Goal: Obtain resource: Download file/media

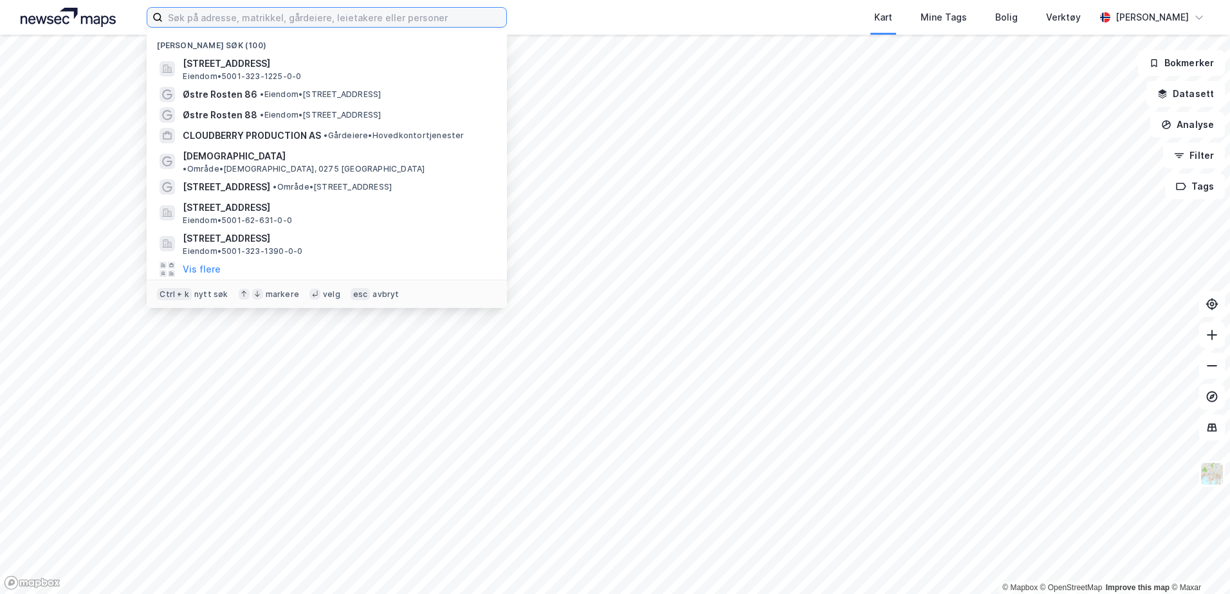
click at [335, 14] on input at bounding box center [335, 17] width 344 height 19
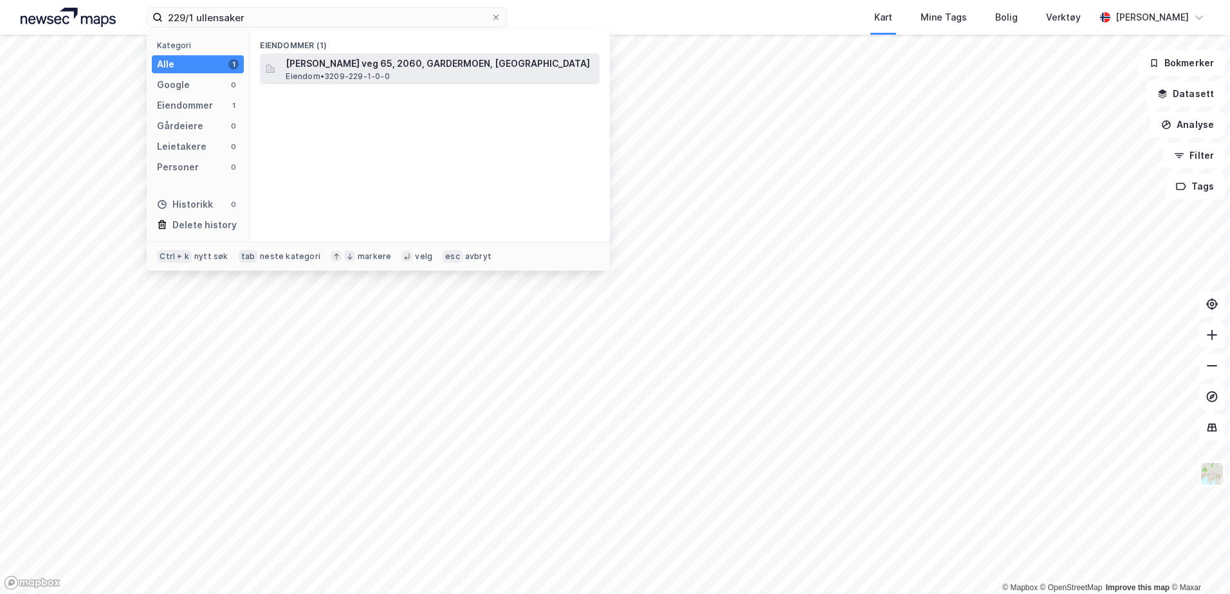
click at [398, 69] on span "[PERSON_NAME] veg 65, 2060, GARDERMOEN, [GEOGRAPHIC_DATA]" at bounding box center [440, 63] width 309 height 15
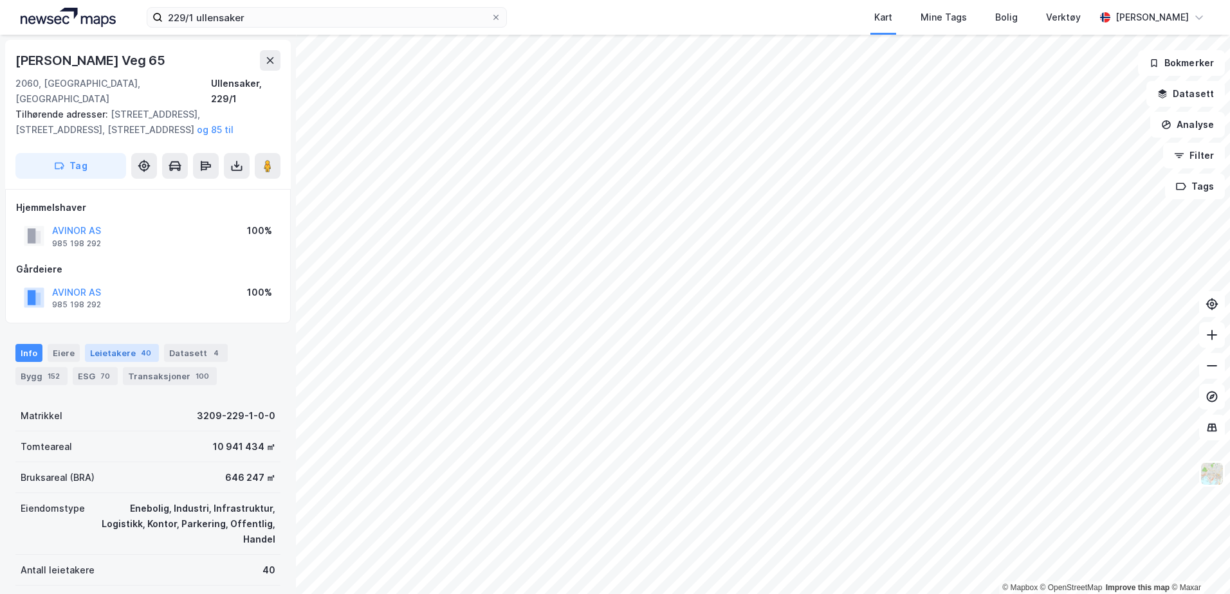
click at [118, 344] on div "Leietakere 40" at bounding box center [122, 353] width 74 height 18
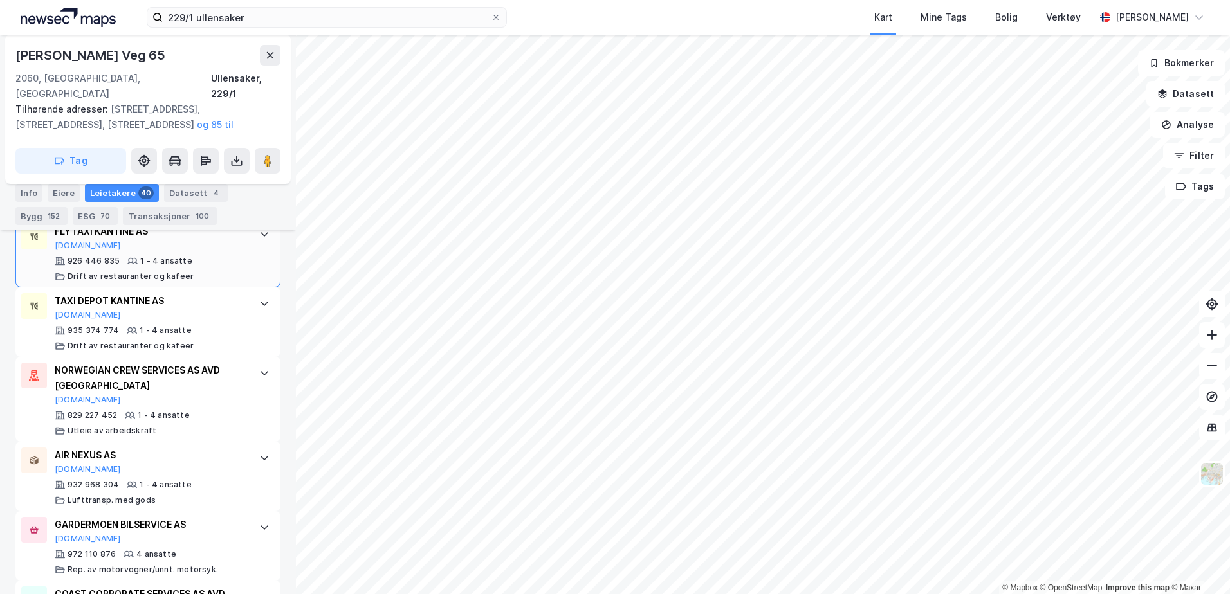
scroll to position [2942, 0]
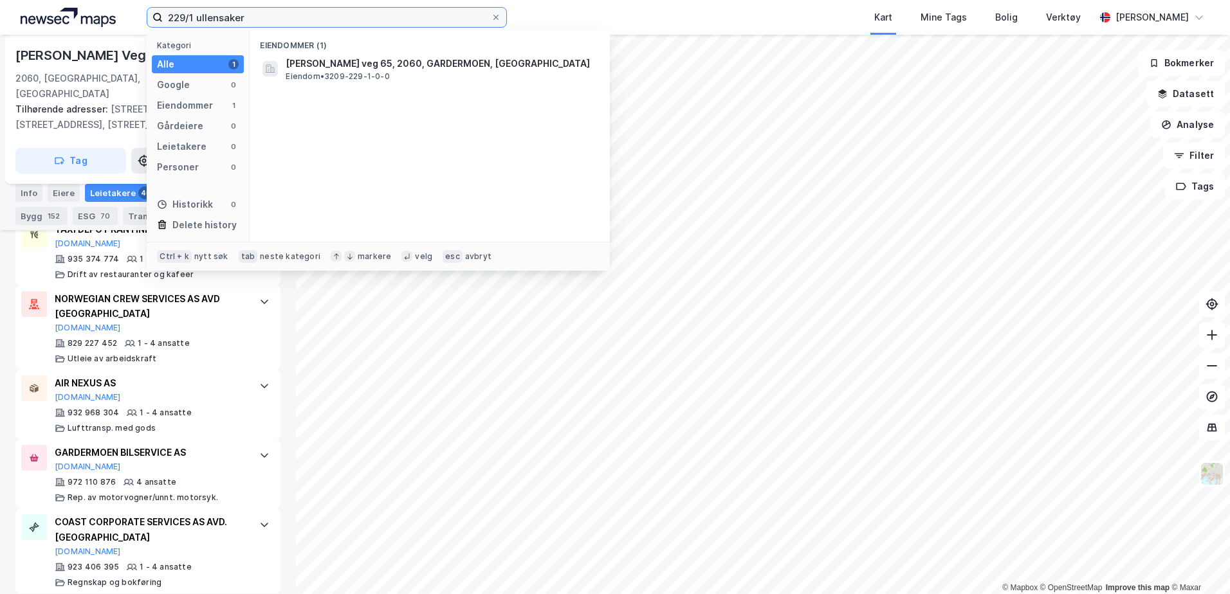
click at [199, 16] on input "229/1 ullensaker" at bounding box center [327, 17] width 328 height 19
drag, startPoint x: 197, startPoint y: 17, endPoint x: 253, endPoint y: 26, distance: 56.6
click at [204, 17] on input "229/1 ullensaker" at bounding box center [327, 17] width 328 height 19
click at [351, 62] on span "3209-229-1-4-0" at bounding box center [325, 63] width 78 height 15
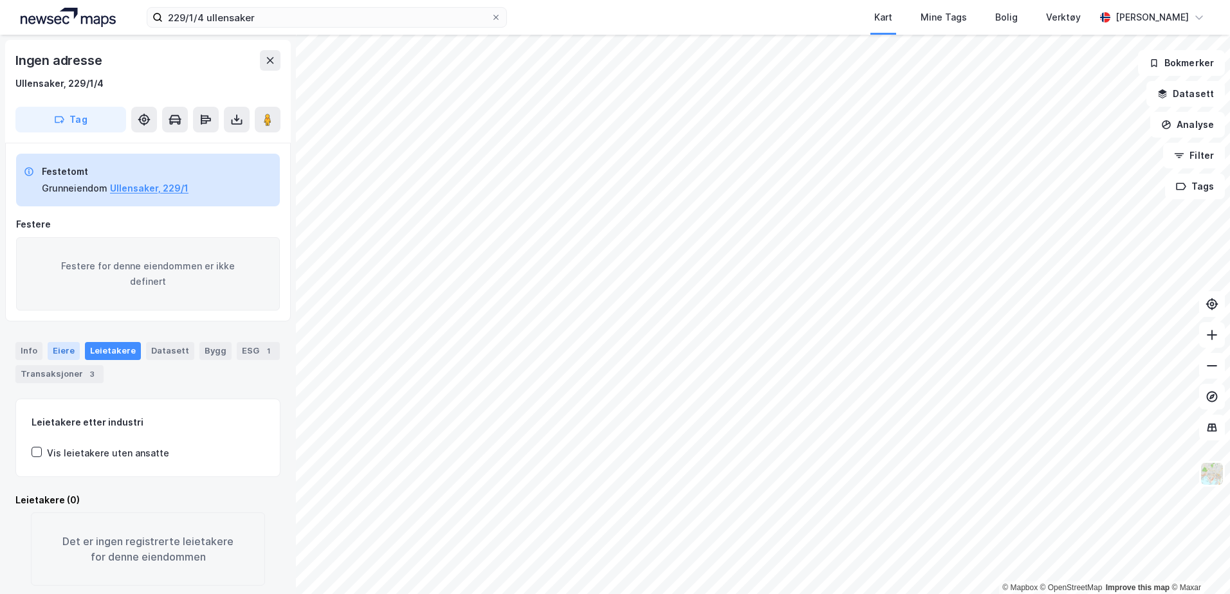
click at [67, 351] on div "Eiere" at bounding box center [64, 351] width 32 height 18
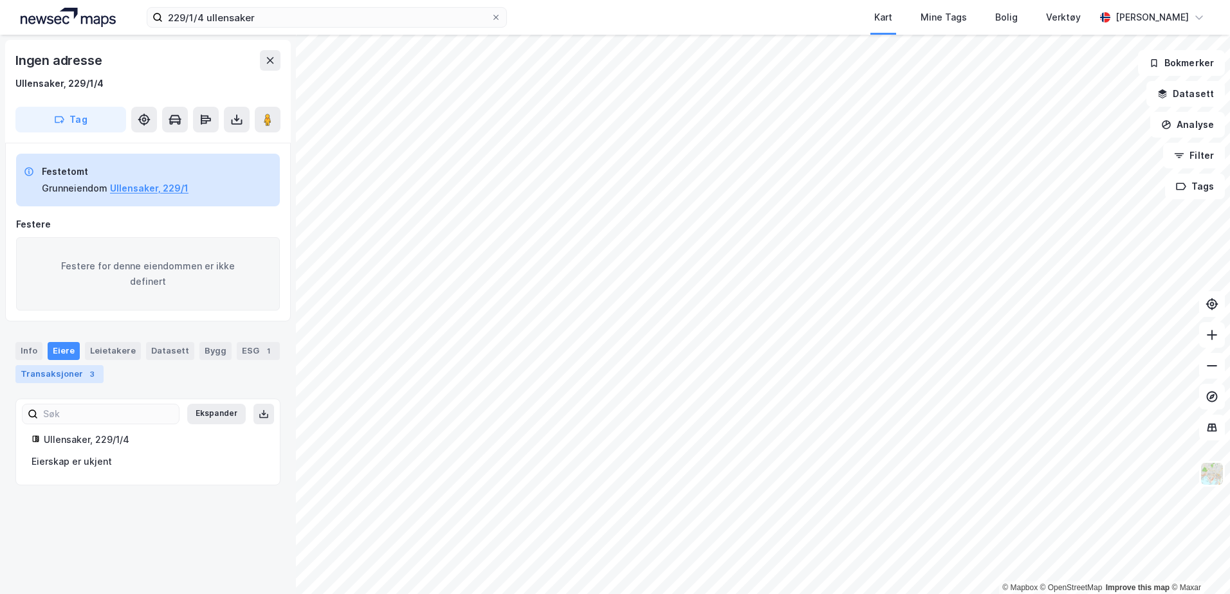
click at [79, 372] on div "Transaksjoner 3" at bounding box center [59, 374] width 88 height 18
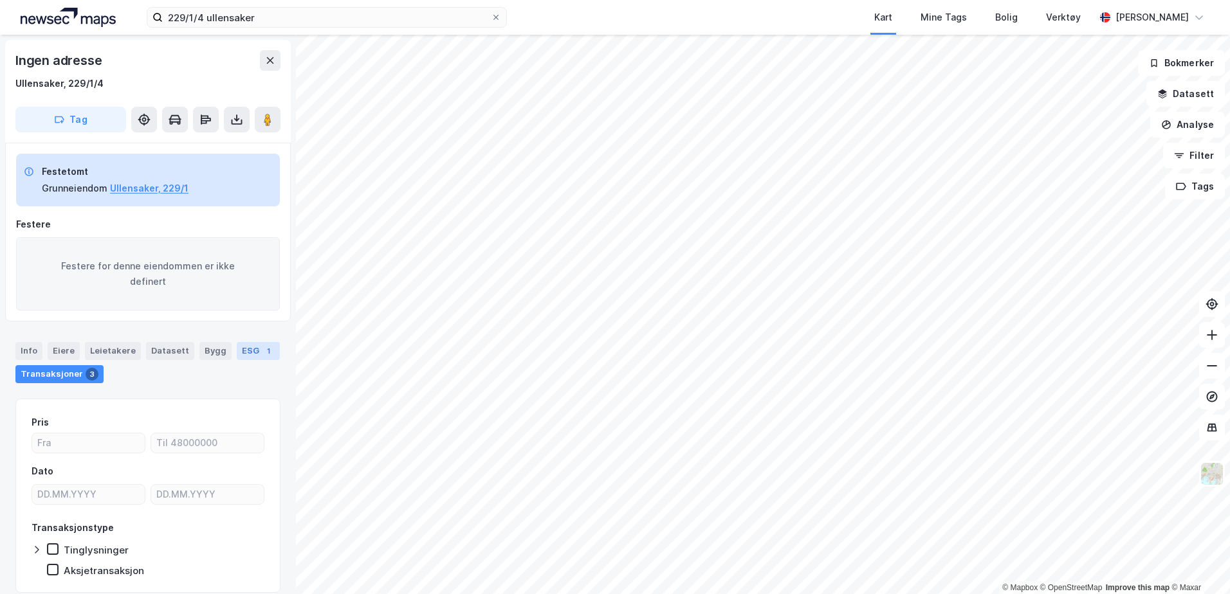
click at [262, 349] on div "1" at bounding box center [268, 351] width 13 height 13
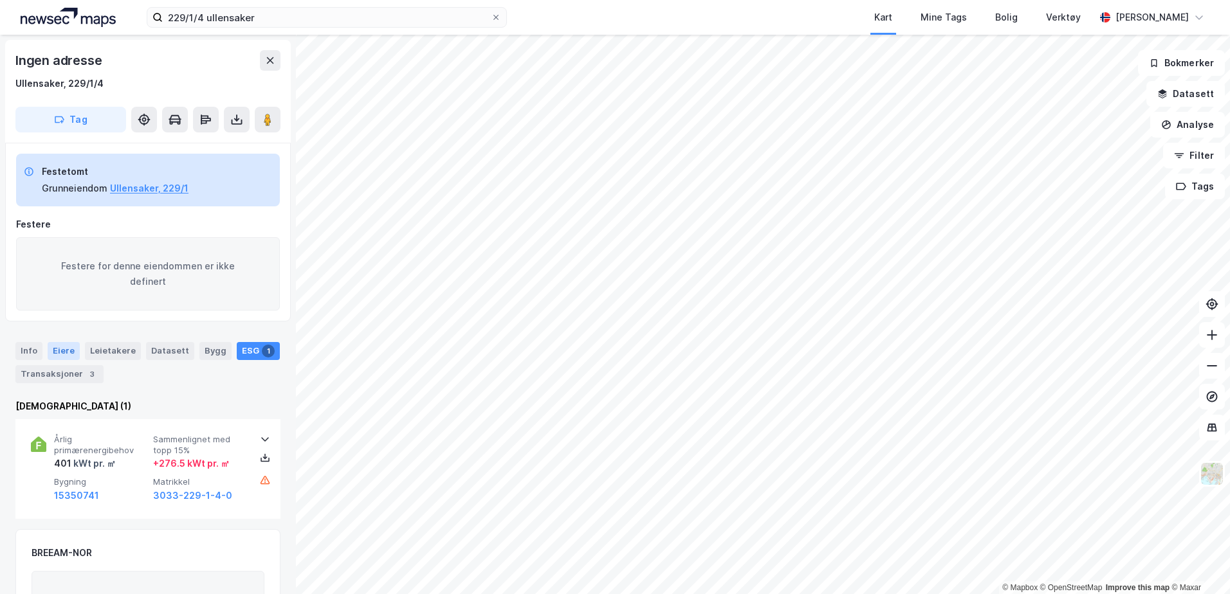
click at [71, 350] on div "Eiere" at bounding box center [64, 351] width 32 height 18
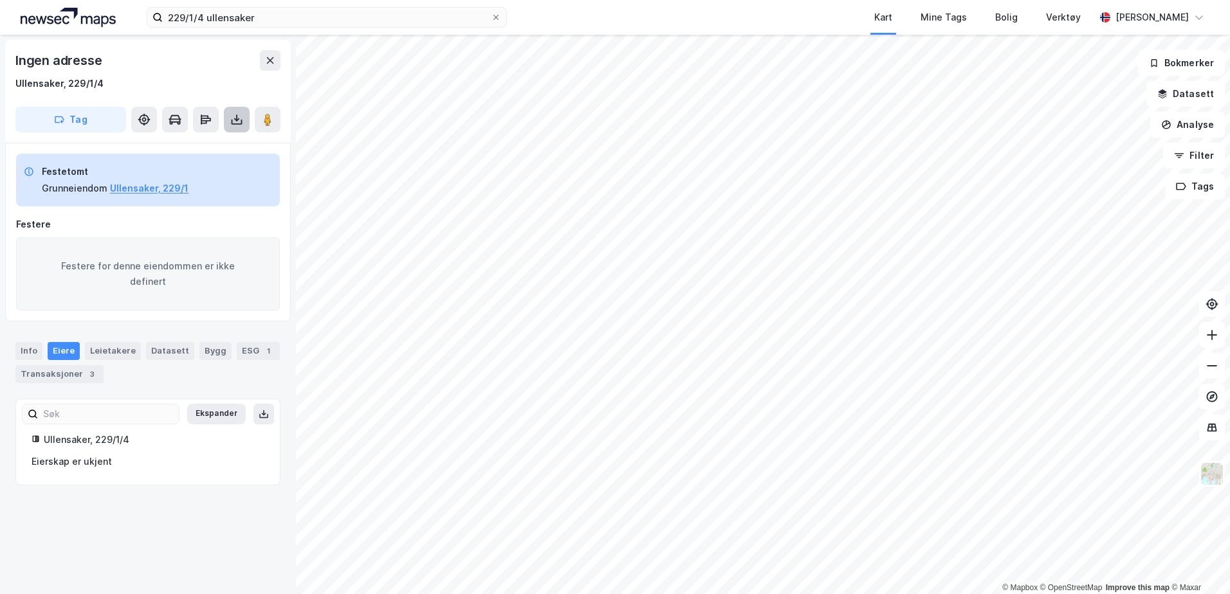
click at [234, 123] on icon at bounding box center [236, 119] width 13 height 13
click at [186, 143] on div "Last ned grunnbok" at bounding box center [173, 145] width 75 height 10
click at [200, 142] on div "Last ned grunnbok" at bounding box center [173, 145] width 75 height 10
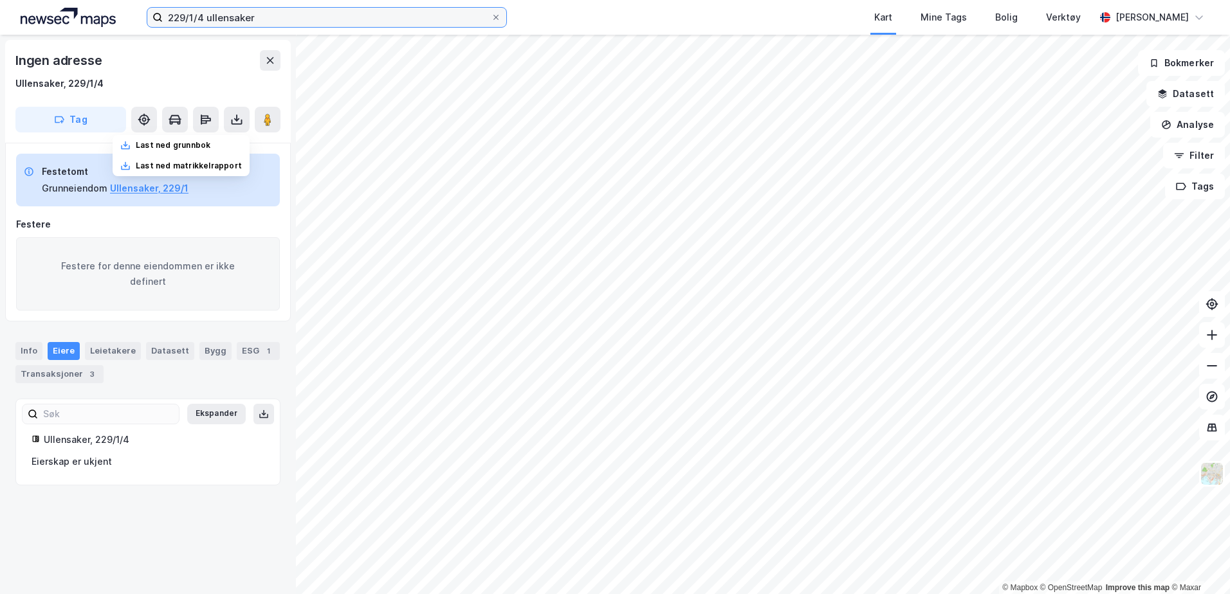
click at [200, 18] on input "229/1/4 ullensaker" at bounding box center [327, 17] width 328 height 19
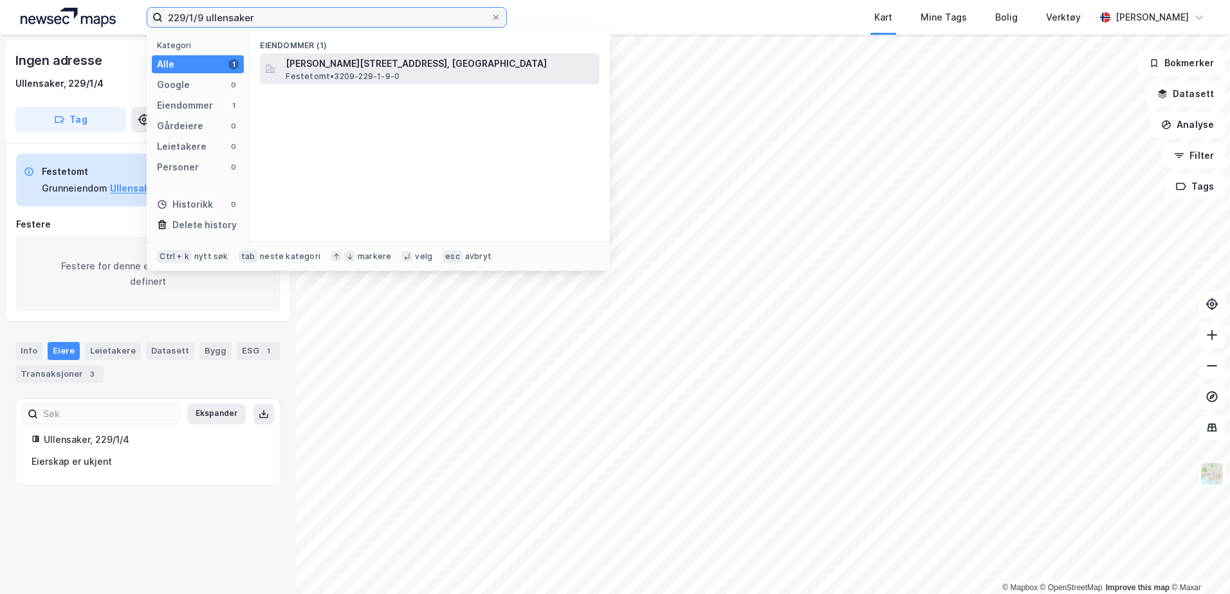
type input "229/1/9 ullensaker"
click at [403, 57] on span "[PERSON_NAME][STREET_ADDRESS], [GEOGRAPHIC_DATA]" at bounding box center [440, 63] width 309 height 15
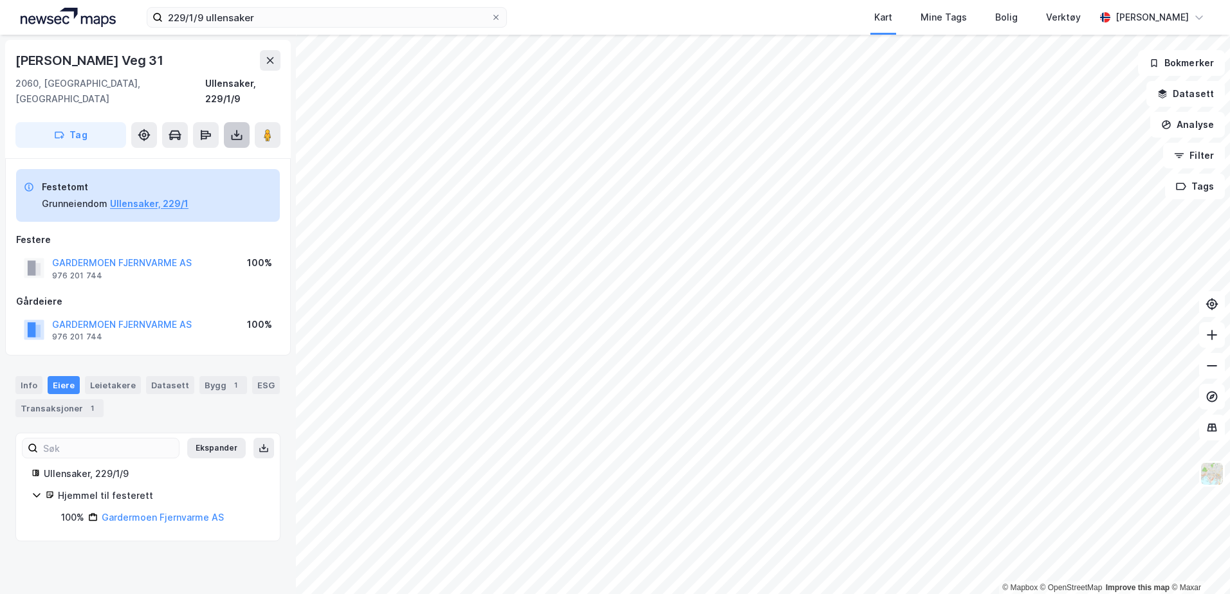
click at [236, 129] on icon at bounding box center [236, 135] width 13 height 13
click at [218, 151] on div "Last ned grunnbok" at bounding box center [181, 161] width 137 height 21
